Goal: Information Seeking & Learning: Stay updated

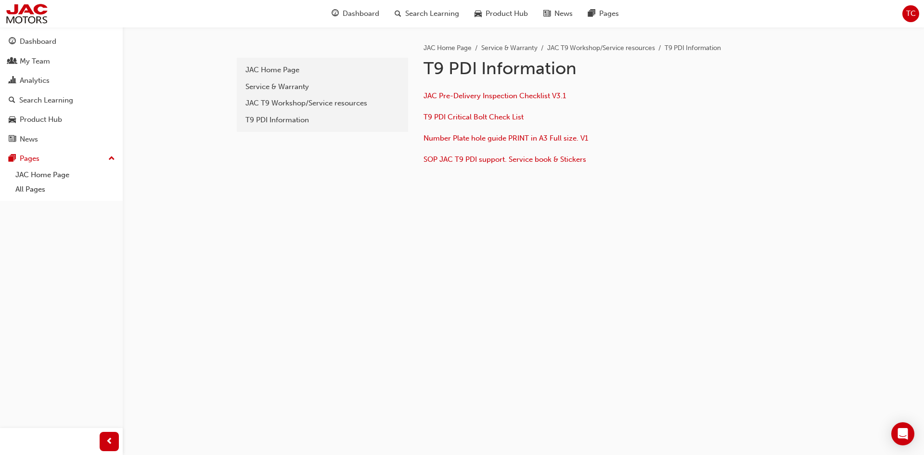
click at [515, 235] on div "pdi JAC Home Page Service & Warranty JAC T9 Workshop/Service resources T9 PDI I…" at bounding box center [524, 131] width 578 height 209
click at [344, 231] on div "pdi JAC Home Page Service & Warranty JAC T9 Workshop/Service resources T9 PDI I…" at bounding box center [524, 131] width 578 height 209
click at [299, 205] on div "pdi JAC Home Page Service & Warranty JAC T9 Workshop/Service resources T9 PDI I…" at bounding box center [321, 116] width 173 height 179
click at [442, 366] on div "pdi JAC Home Page Service & Warranty JAC T9 Workshop/Service resources T9 PDI I…" at bounding box center [462, 227] width 924 height 455
click at [411, 295] on div "pdi JAC Home Page Service & Warranty JAC T9 Workshop/Service resources T9 PDI I…" at bounding box center [462, 227] width 924 height 455
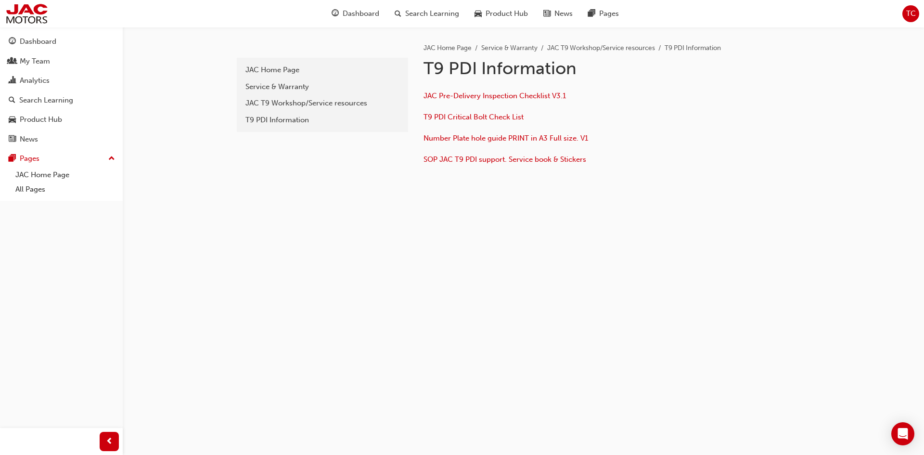
click at [364, 235] on div "pdi JAC Home Page Service & Warranty JAC T9 Workshop/Service resources T9 PDI I…" at bounding box center [524, 131] width 578 height 209
click at [267, 87] on div "Service & Warranty" at bounding box center [322, 86] width 154 height 11
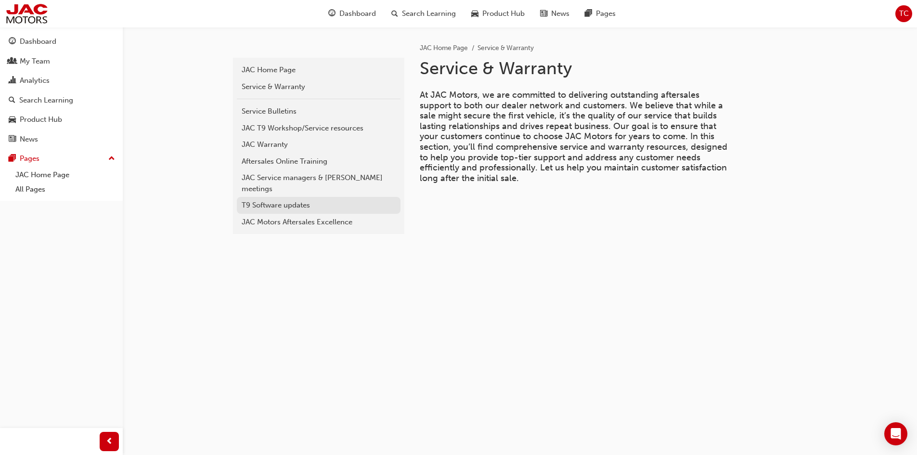
click at [276, 200] on div "T9 Software updates" at bounding box center [319, 205] width 154 height 11
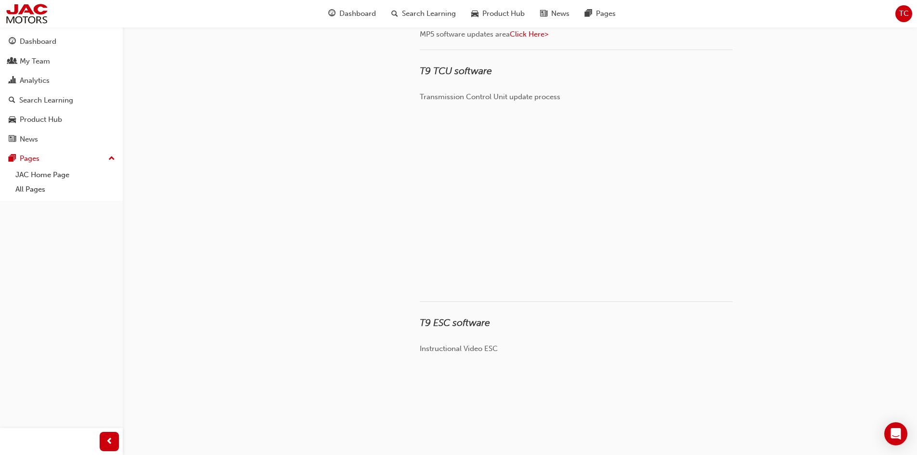
scroll to position [529, 0]
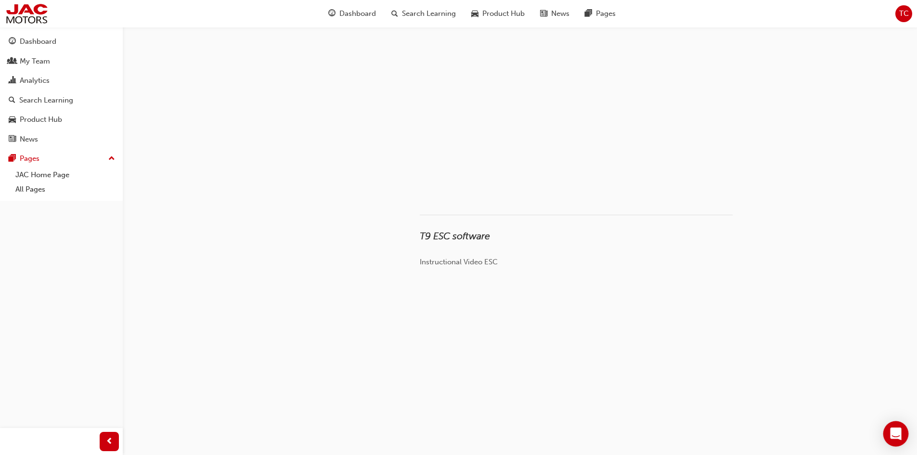
click at [892, 426] on div "Open Intercom Messenger" at bounding box center [896, 434] width 26 height 26
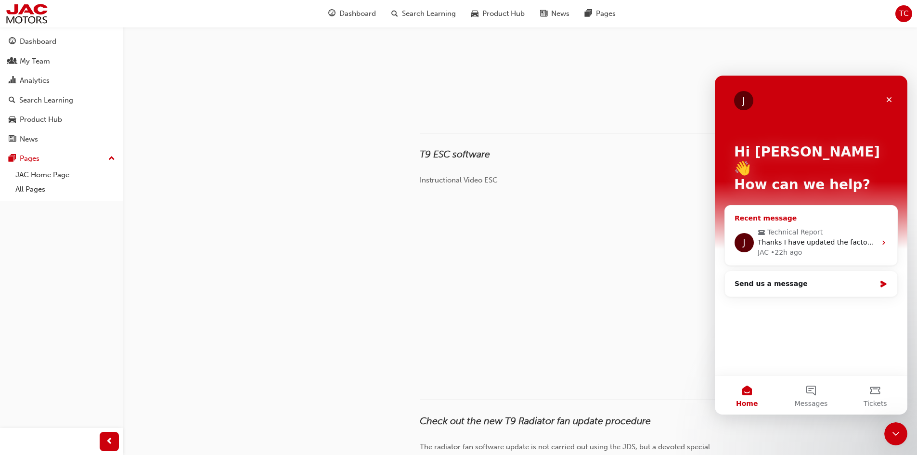
scroll to position [722, 0]
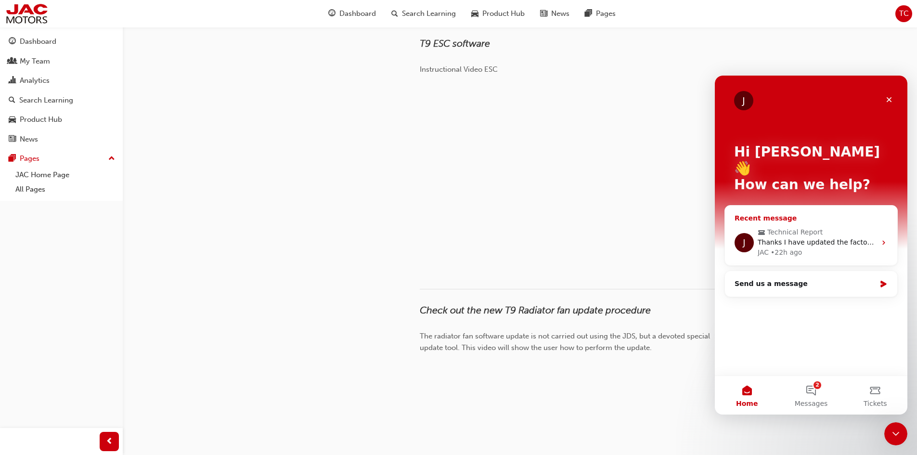
click at [828, 219] on div "J Technical Report Thanks I have updated the factory now and will advise. JAC •…" at bounding box center [811, 242] width 172 height 46
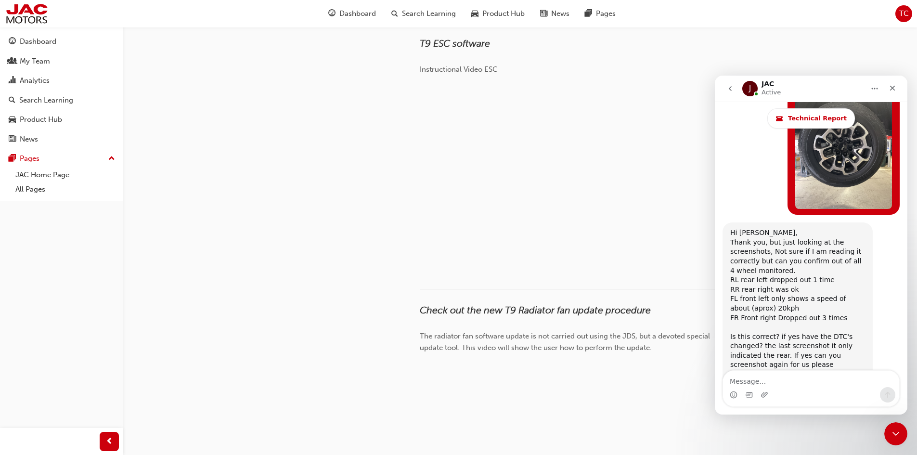
scroll to position [6924, 0]
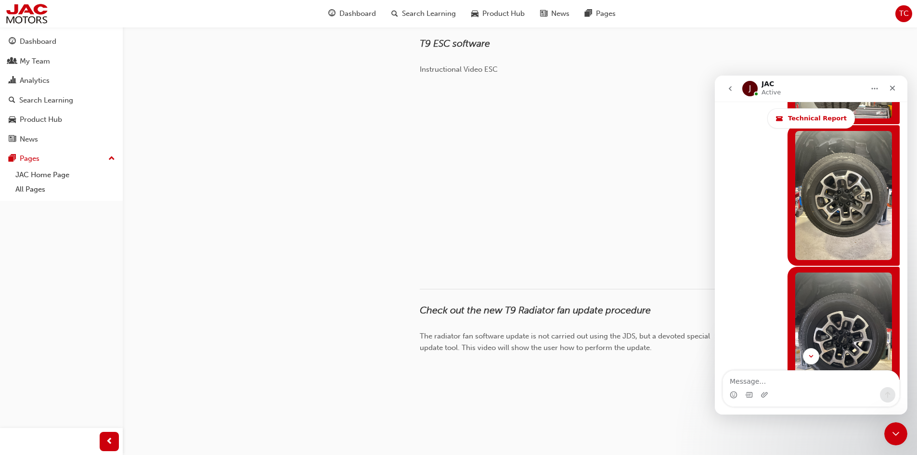
click at [732, 87] on icon "go back" at bounding box center [730, 89] width 8 height 8
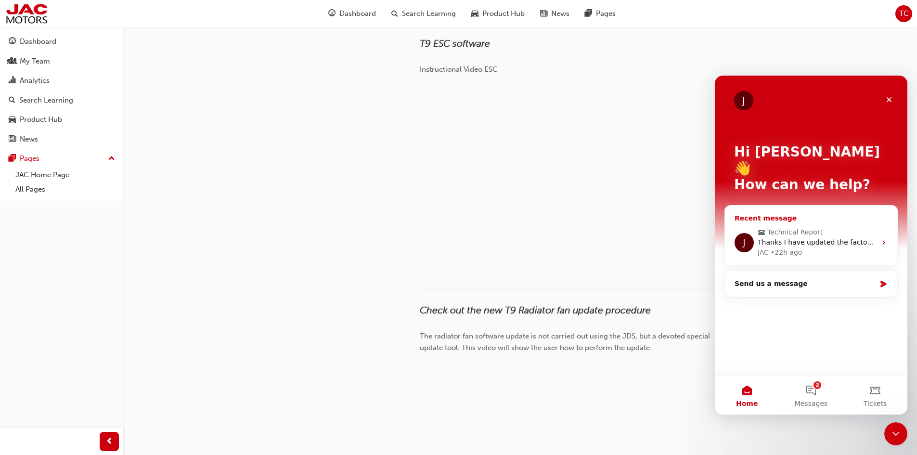
click at [820, 247] on div "JAC • 22h ago" at bounding box center [817, 252] width 118 height 10
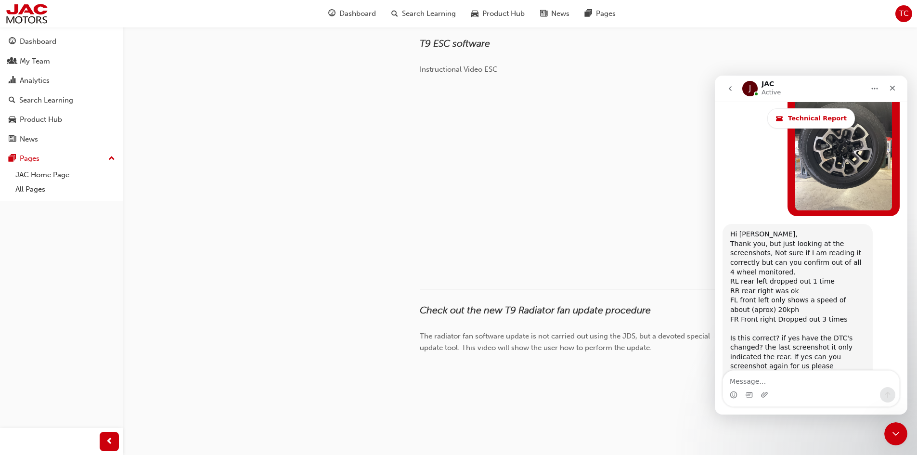
scroll to position [7117, 0]
click at [732, 86] on icon "go back" at bounding box center [730, 89] width 8 height 8
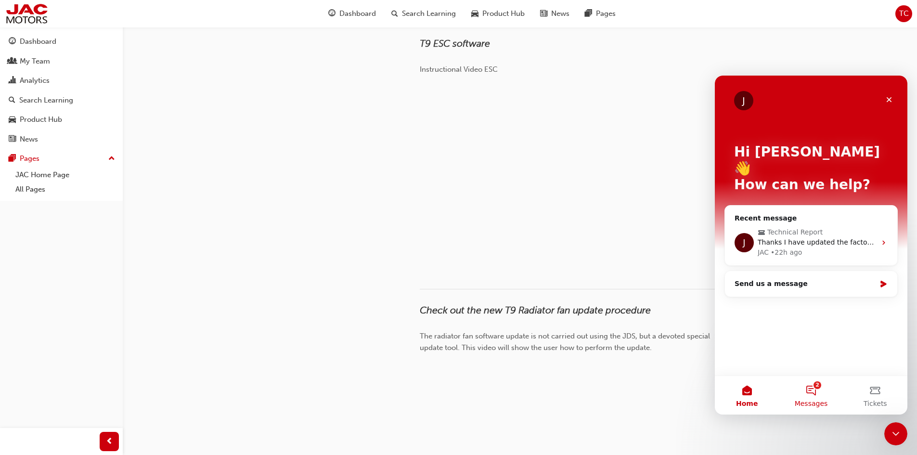
click at [819, 392] on button "2 Messages" at bounding box center [811, 395] width 64 height 39
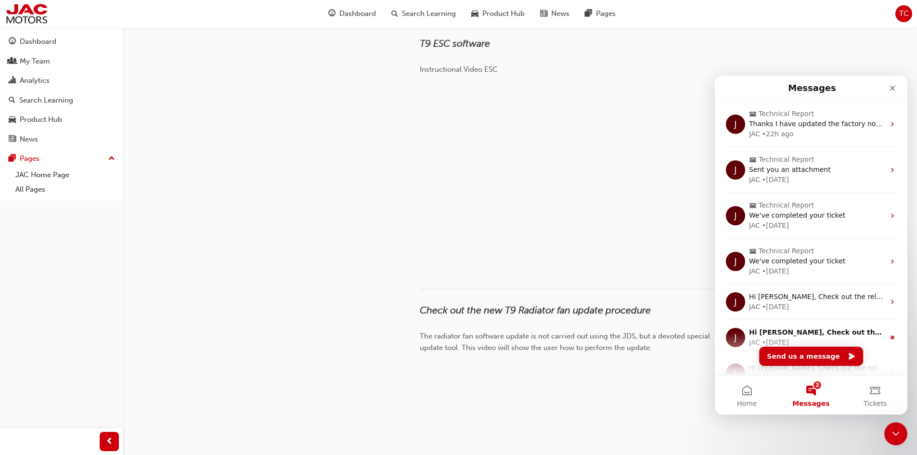
scroll to position [433, 0]
